Goal: Task Accomplishment & Management: Use online tool/utility

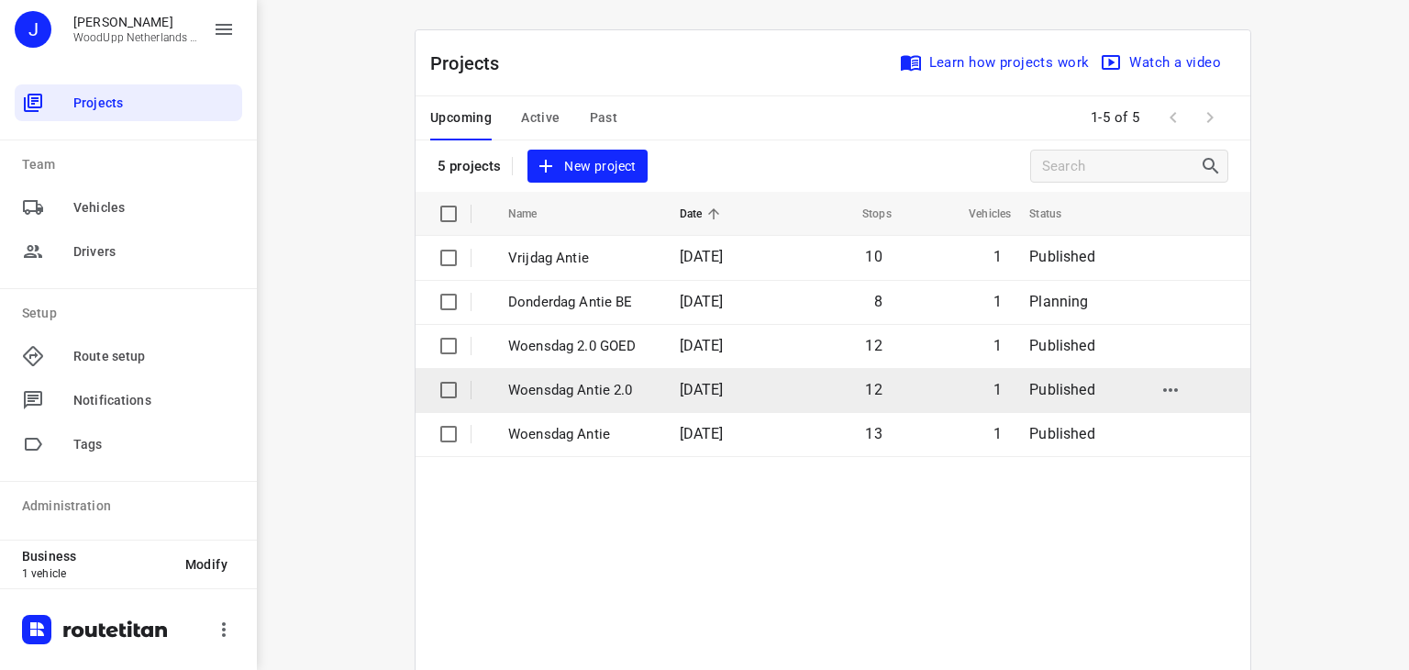
click at [599, 387] on p "Woensdag Antie 2.0" at bounding box center [580, 390] width 144 height 21
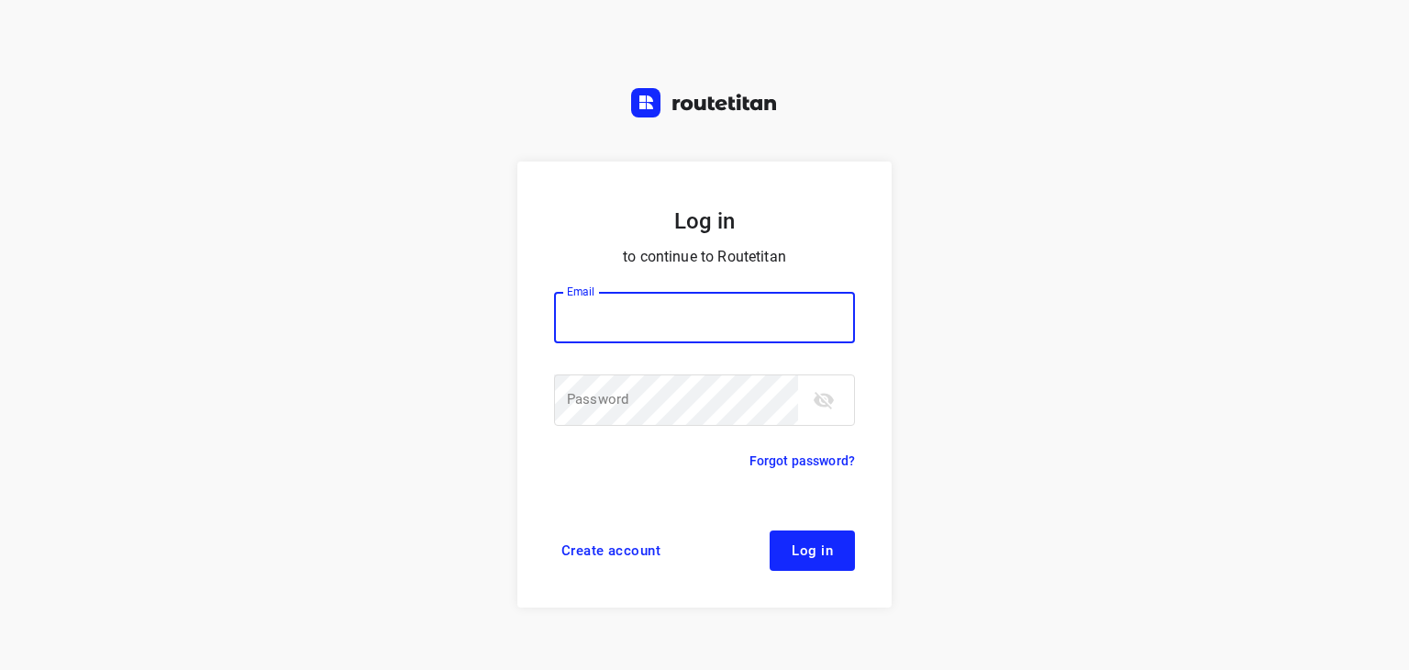
type input "jel@woodupp.nl"
click at [796, 548] on span "Log in" at bounding box center [812, 550] width 41 height 15
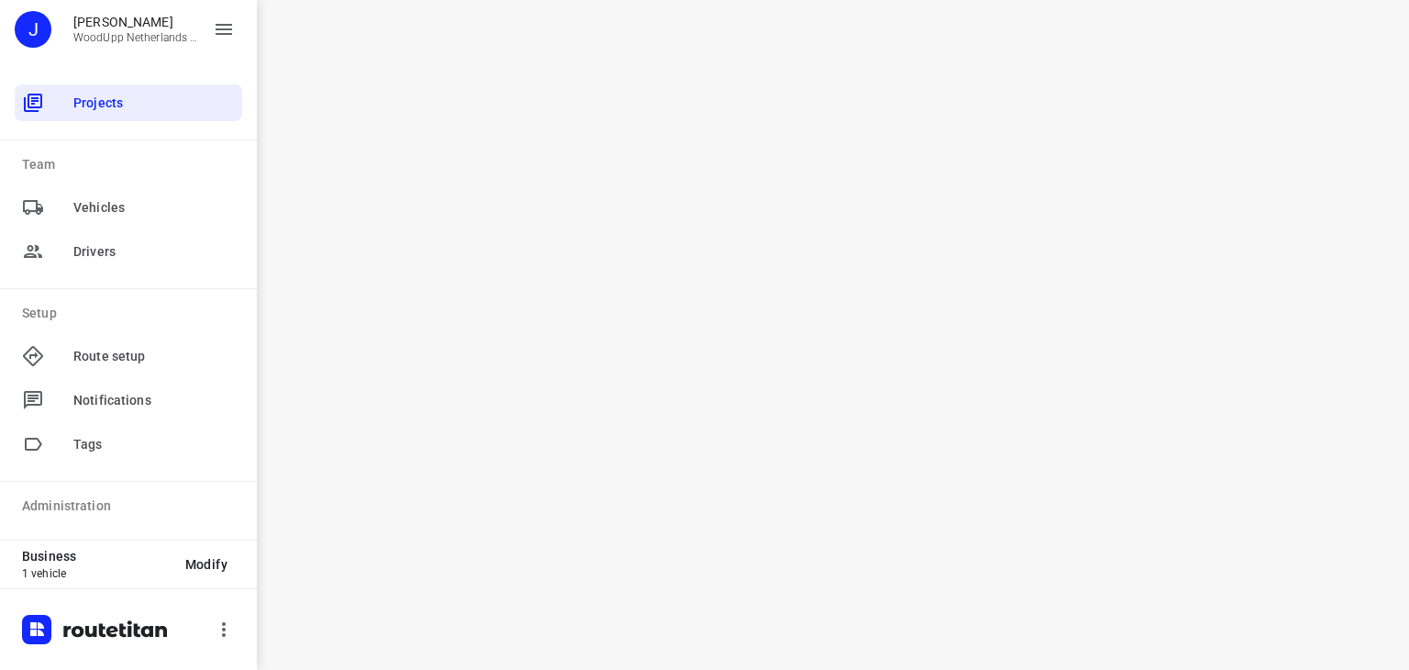
click at [796, 548] on div "i © 2025 Routetitan , © Stadia Maps , © OpenMapTiles © OpenStreetMap contributo…" at bounding box center [833, 335] width 1152 height 670
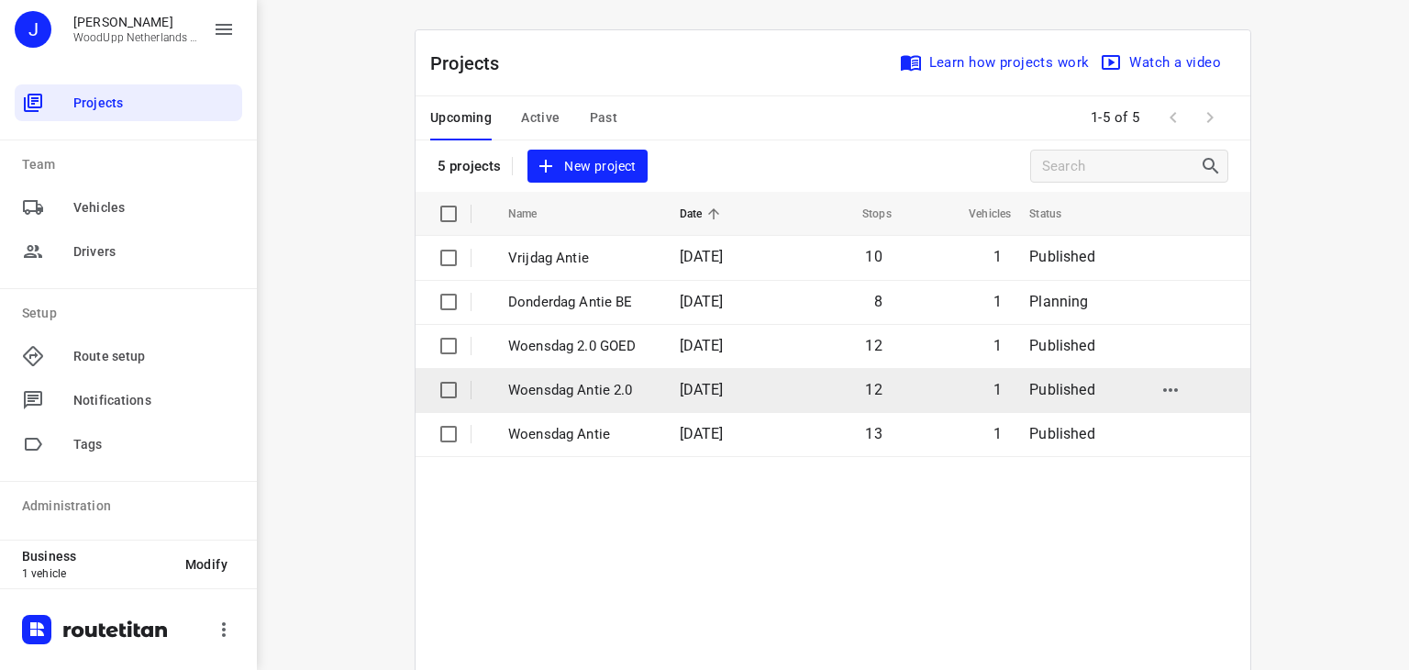
click at [528, 384] on p "Woensdag Antie 2.0" at bounding box center [580, 390] width 144 height 21
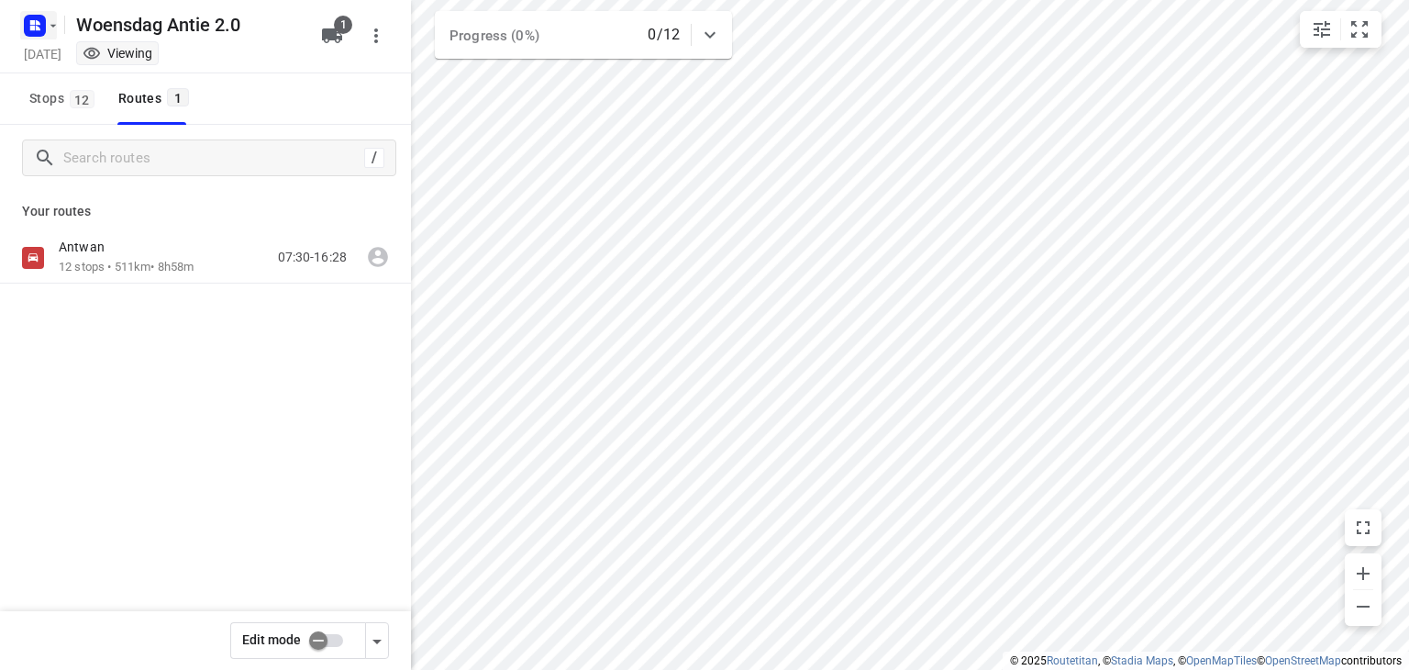
click at [47, 31] on icon "button" at bounding box center [53, 25] width 15 height 15
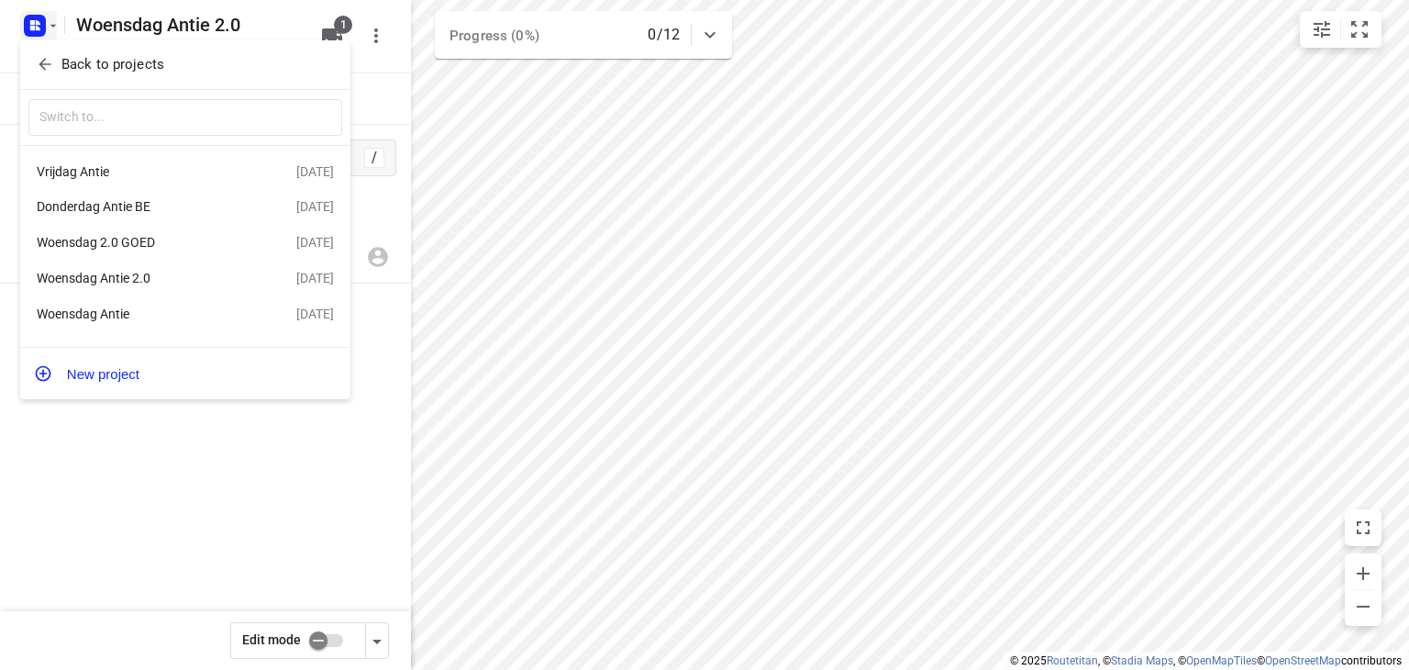
click at [121, 319] on div "Woensdag Antie" at bounding box center [142, 313] width 211 height 15
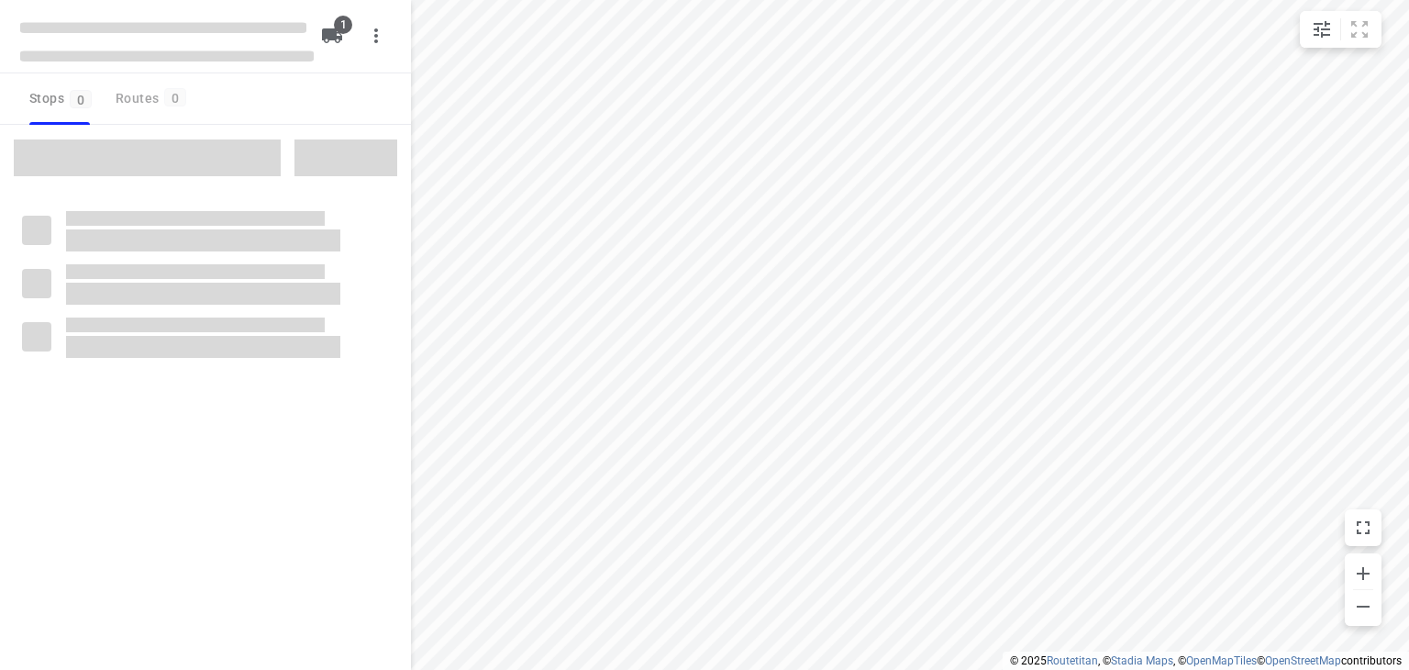
type input "distance"
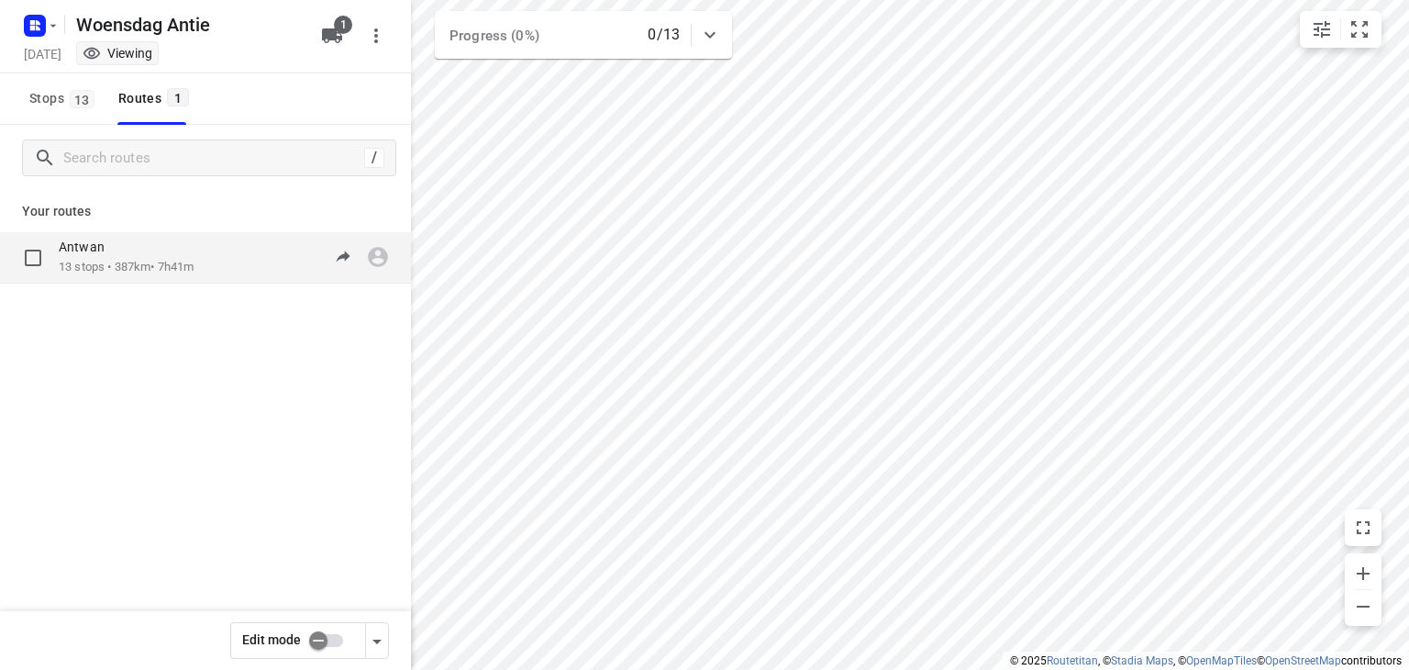
click at [191, 250] on div "Antwan" at bounding box center [126, 249] width 135 height 20
